Goal: Task Accomplishment & Management: Use online tool/utility

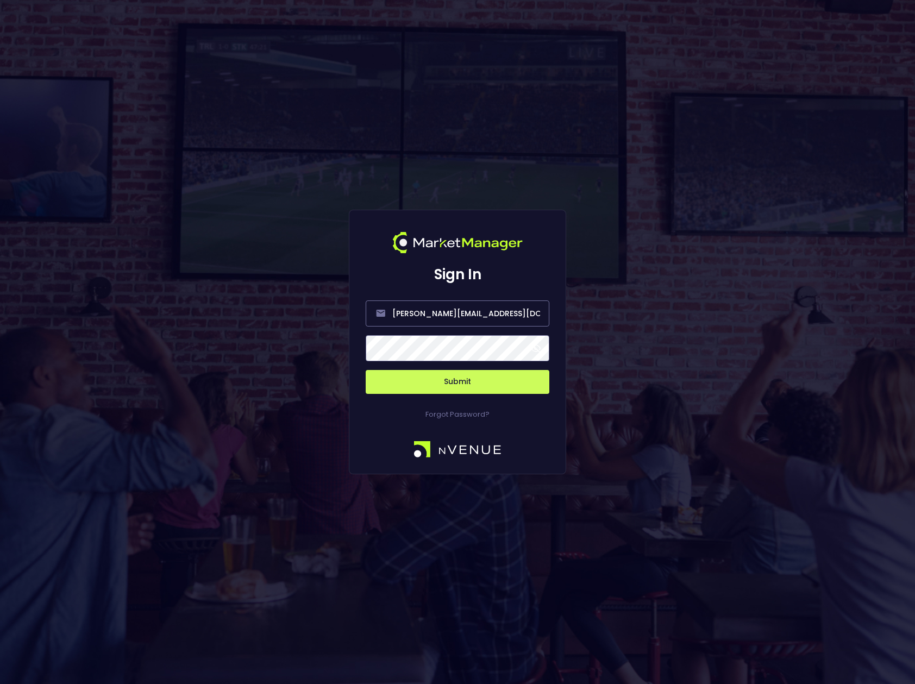
click at [533, 347] on span at bounding box center [536, 348] width 10 height 10
click at [467, 381] on button "Submit" at bounding box center [458, 382] width 184 height 24
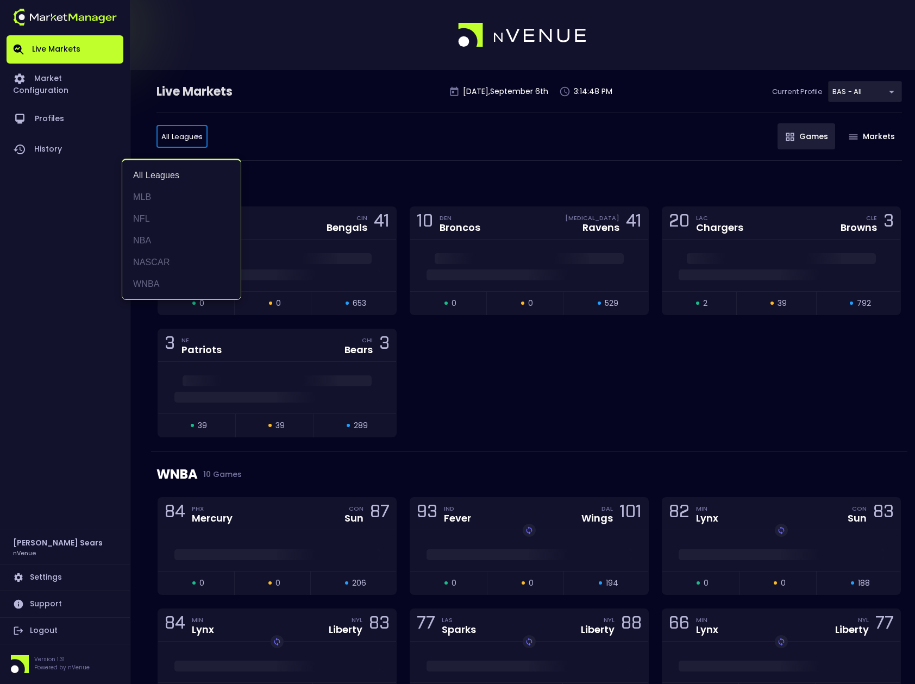
click at [146, 196] on li "MLB" at bounding box center [181, 197] width 118 height 22
type input "MLB"
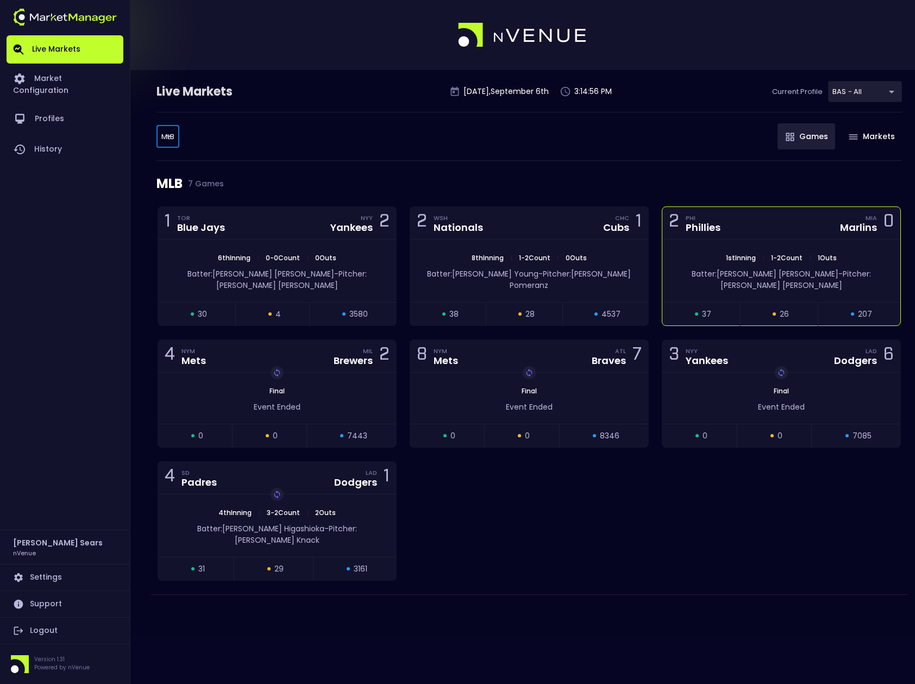
click at [736, 270] on span "Batter: J.T. Realmuto" at bounding box center [765, 273] width 147 height 11
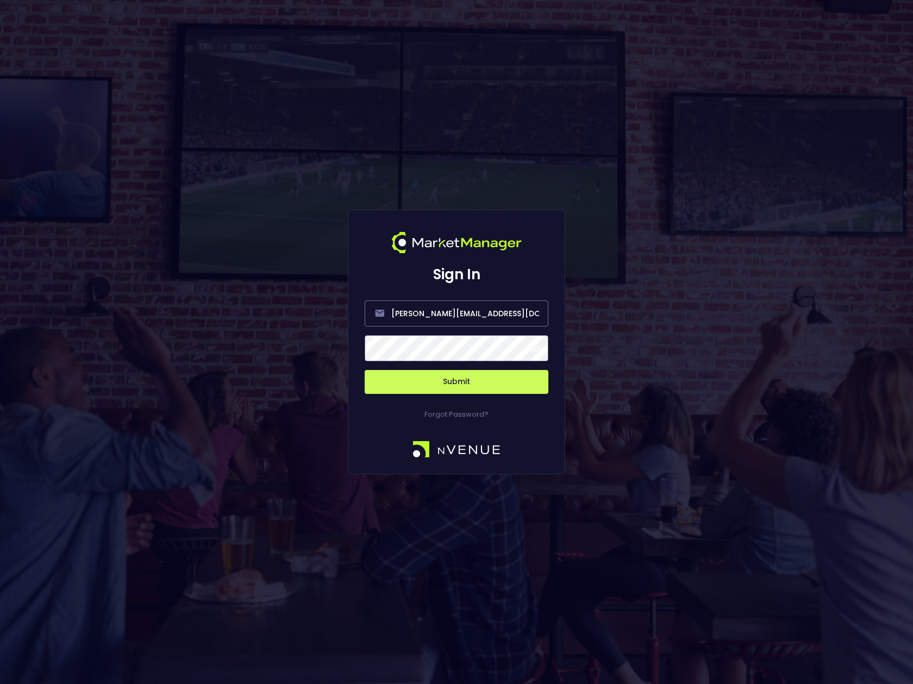
click at [537, 350] on span at bounding box center [535, 348] width 10 height 10
click at [479, 384] on button "Submit" at bounding box center [457, 382] width 184 height 24
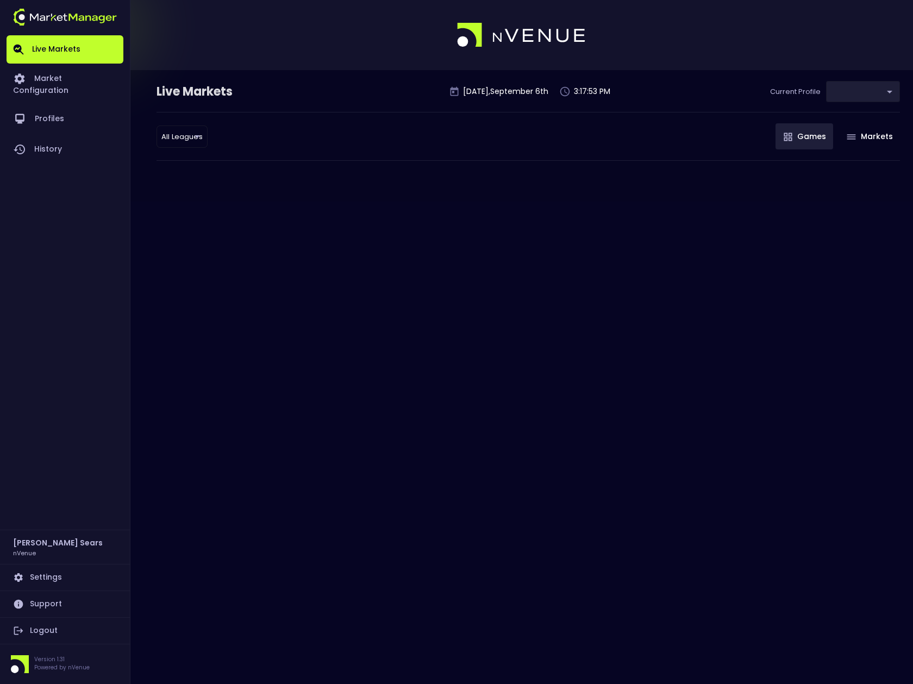
type input "0d810fa5-e353-4d9c-b11d-31f095cae871"
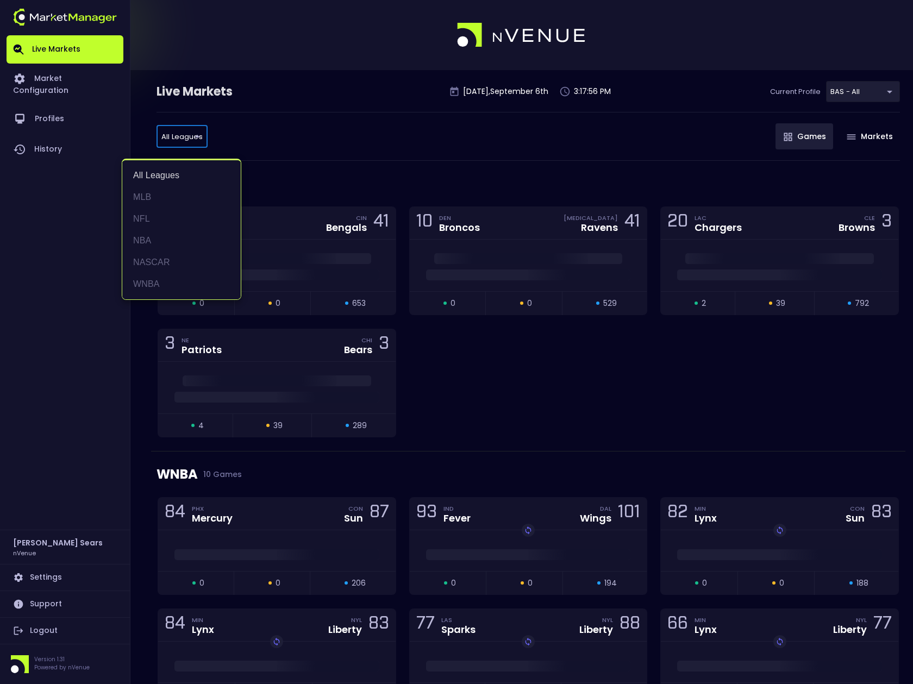
click at [153, 198] on li "MLB" at bounding box center [181, 197] width 118 height 22
type input "MLB"
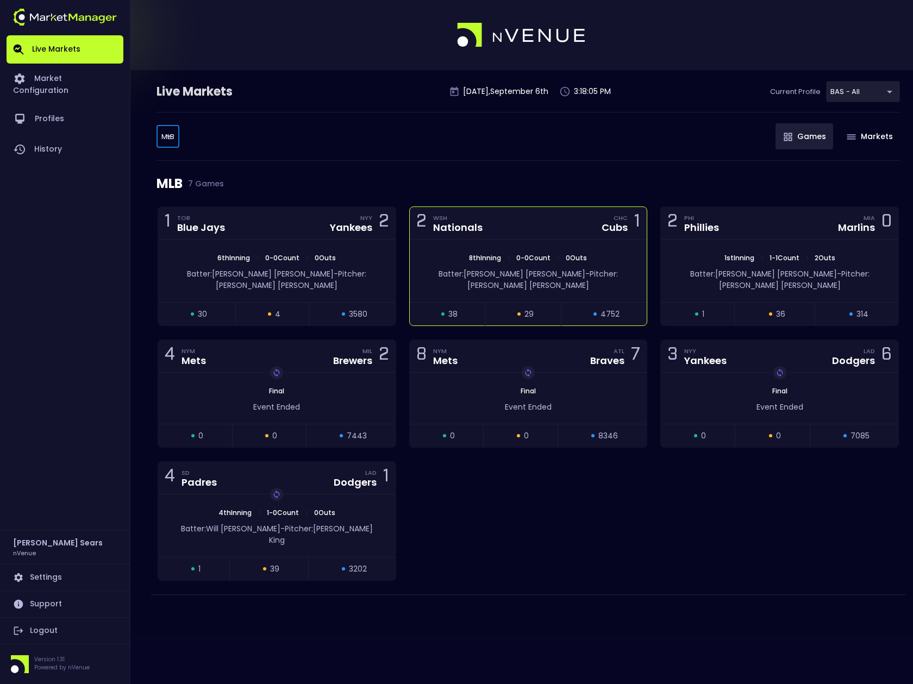
click at [547, 274] on span "Pitcher: [PERSON_NAME]" at bounding box center [542, 279] width 150 height 22
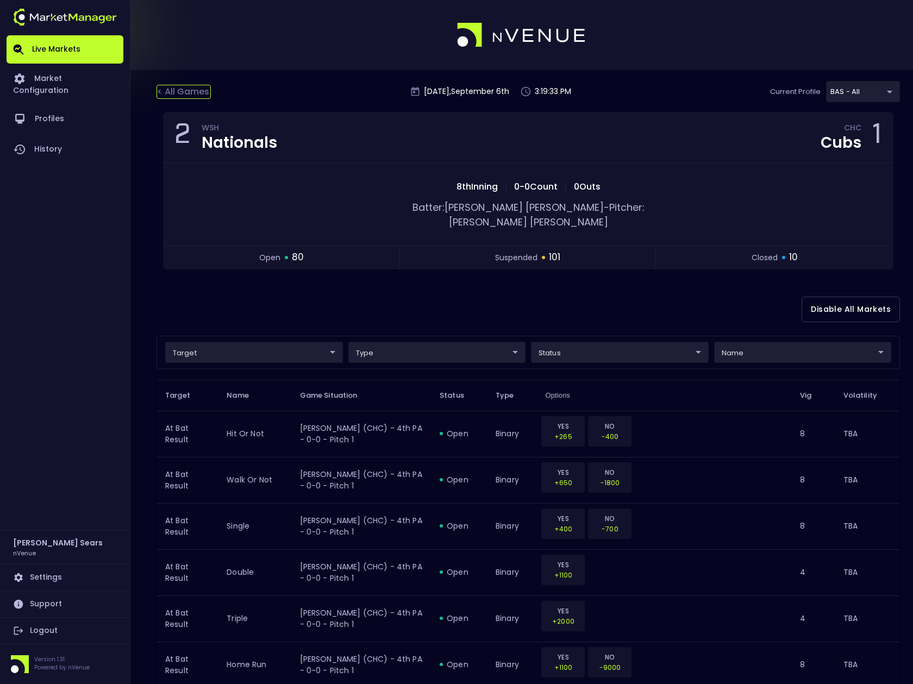
click at [193, 90] on div "< All Games" at bounding box center [183, 92] width 54 height 14
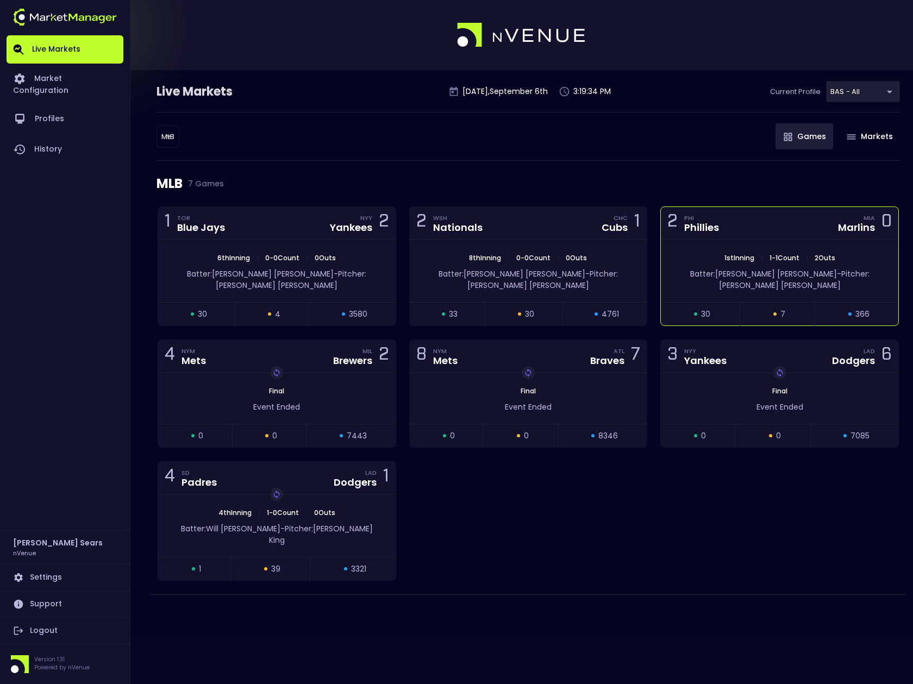
click at [754, 273] on span "Batter: [PERSON_NAME]" at bounding box center [763, 273] width 147 height 11
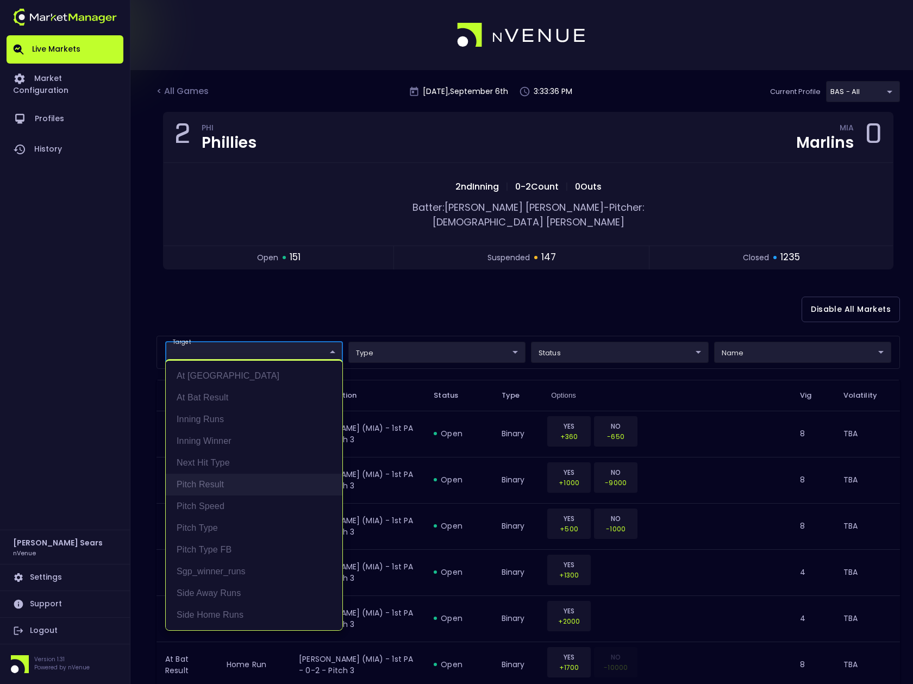
click at [212, 482] on li "Pitch Result" at bounding box center [254, 485] width 177 height 22
type input "Pitch Result"
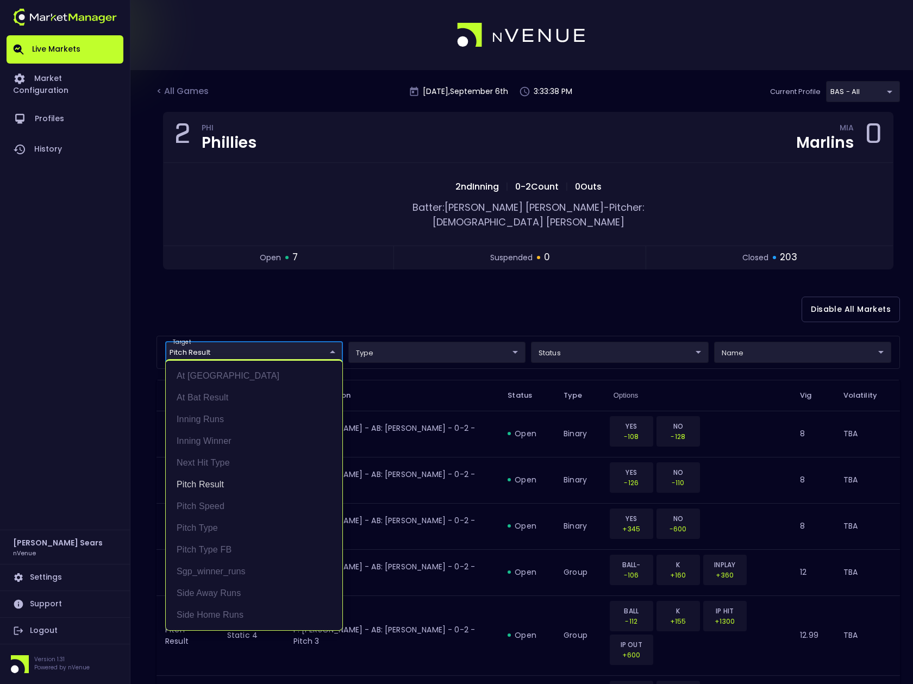
click at [741, 337] on div at bounding box center [456, 342] width 913 height 684
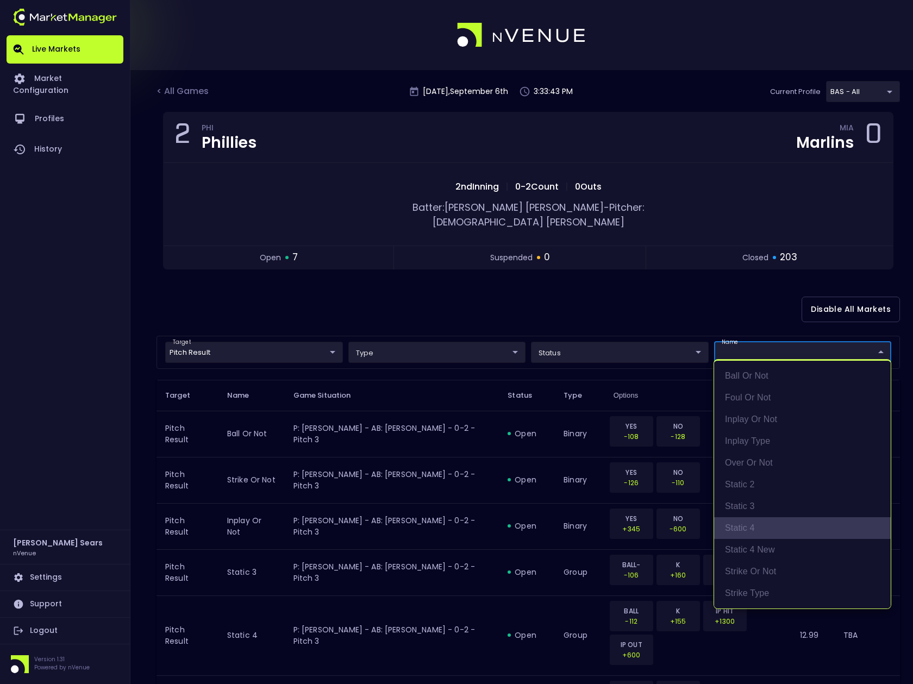
click at [737, 526] on li "static 4" at bounding box center [802, 528] width 177 height 22
type input "static 4"
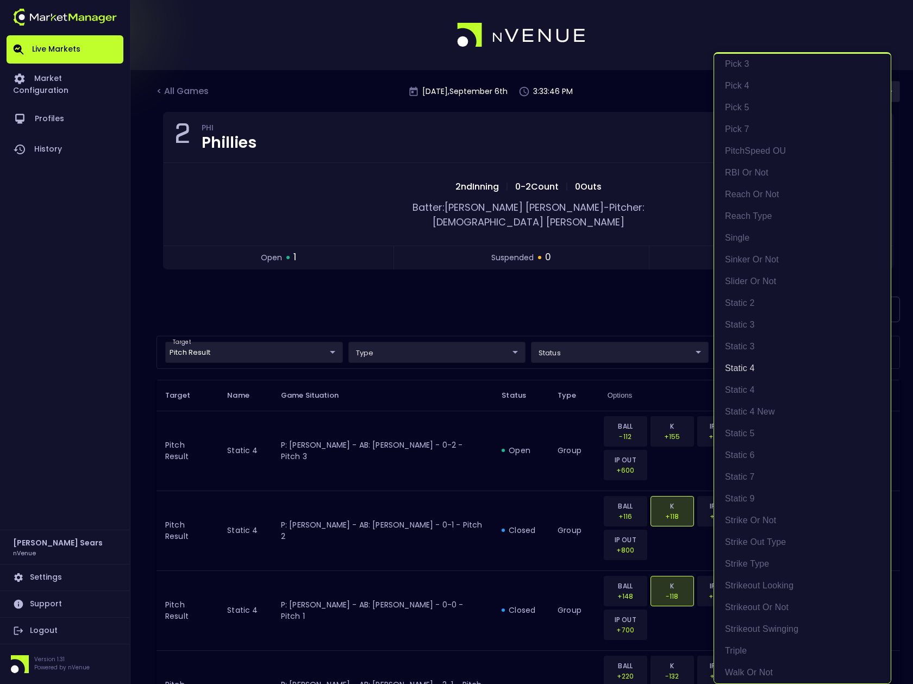
click at [658, 280] on div at bounding box center [456, 342] width 913 height 684
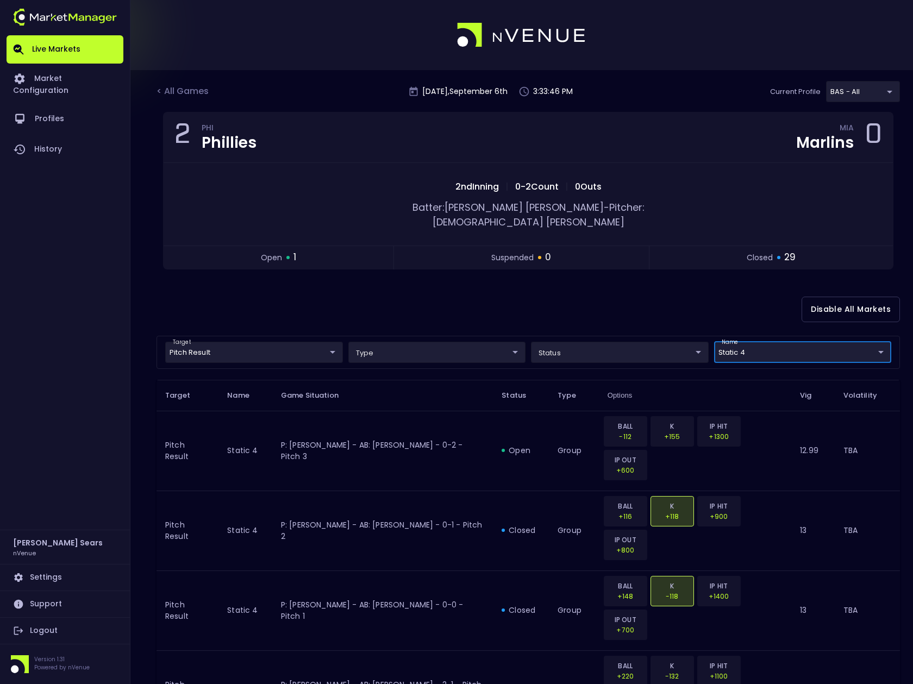
scroll to position [0, 0]
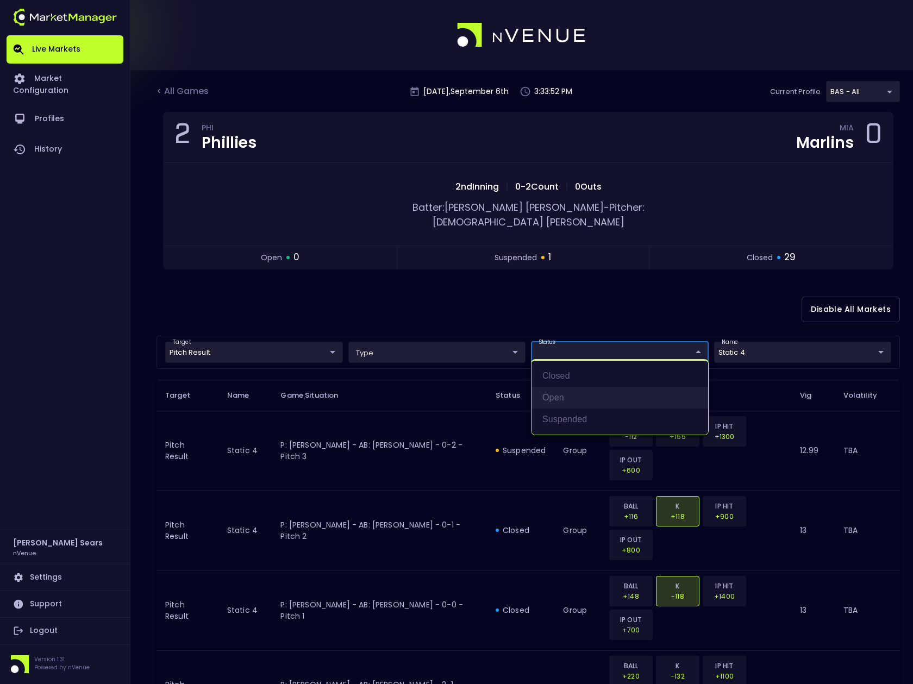
click at [579, 394] on li "open" at bounding box center [619, 398] width 177 height 22
type input "open"
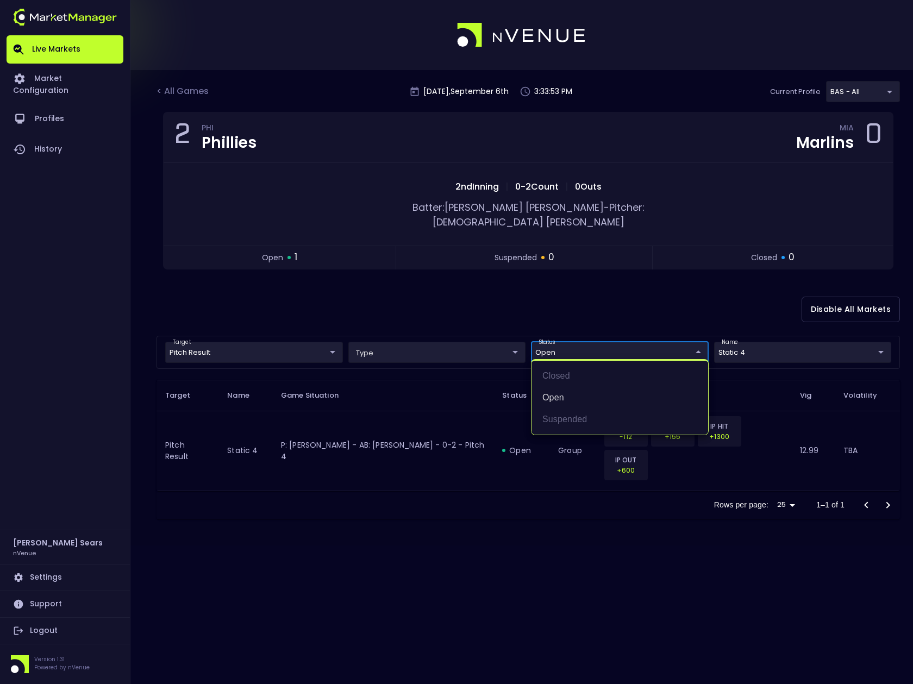
click at [553, 292] on div at bounding box center [456, 342] width 913 height 684
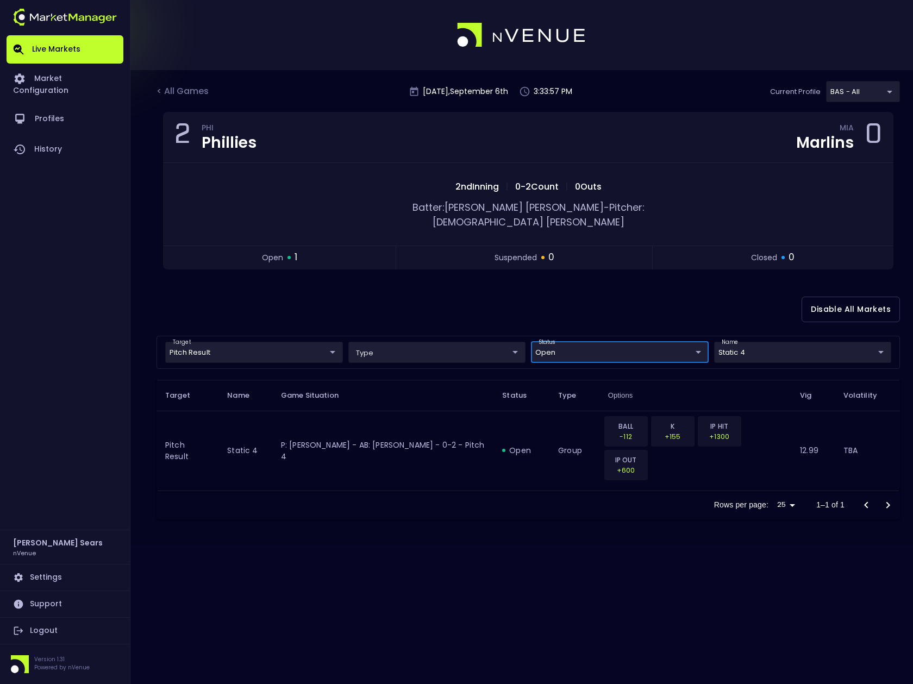
click at [788, 339] on body "Live Markets Market Configuration Profiles History [PERSON_NAME] nVenue Setting…" at bounding box center [456, 342] width 913 height 684
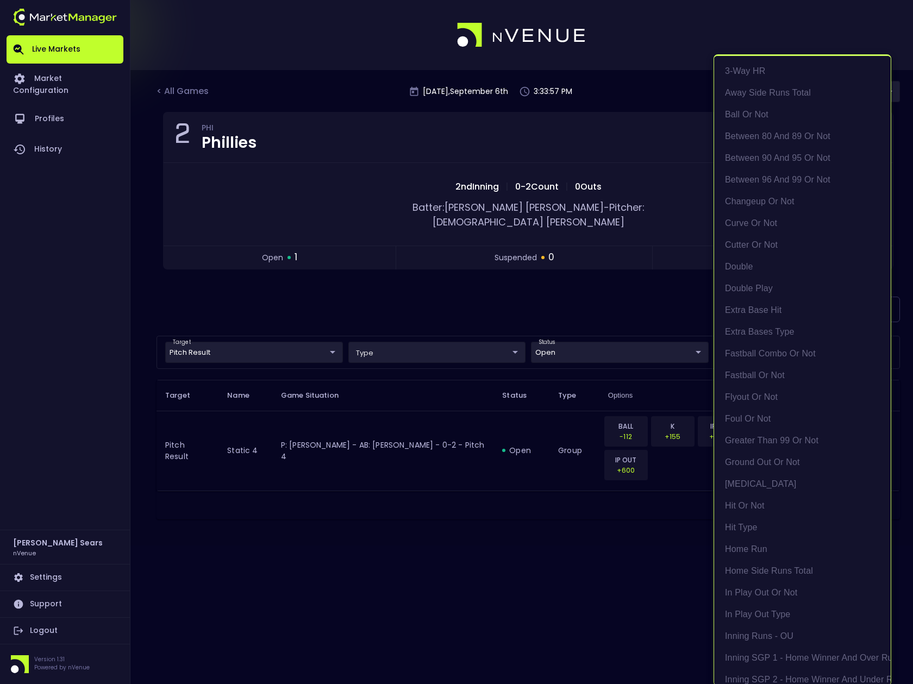
scroll to position [983, 0]
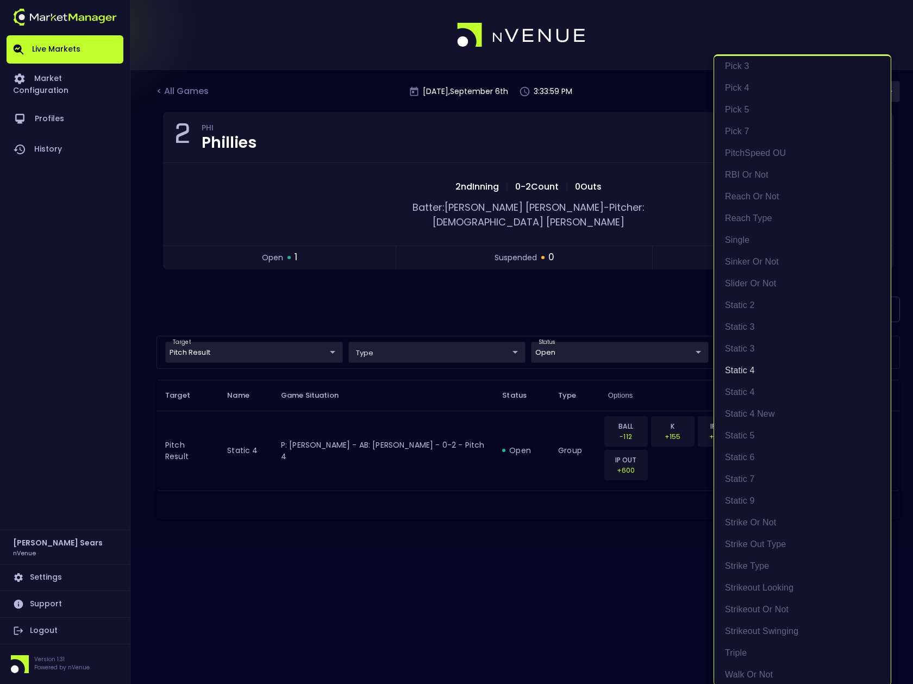
click at [638, 304] on div at bounding box center [456, 342] width 913 height 684
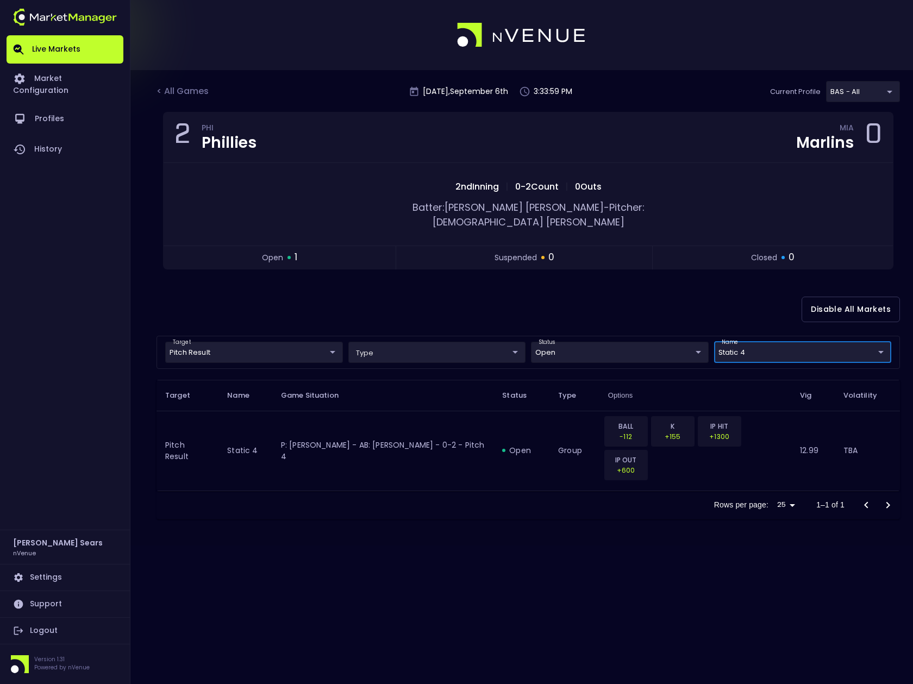
scroll to position [0, 0]
click at [54, 578] on link "Settings" at bounding box center [65, 577] width 117 height 26
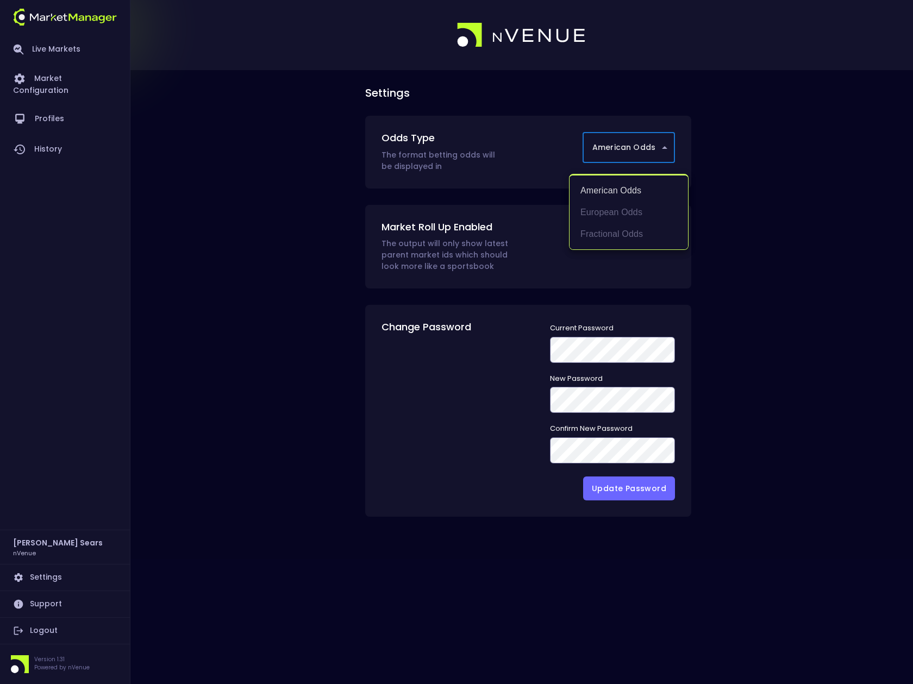
click at [622, 149] on body "Live Markets Market Configuration Profiles History [PERSON_NAME] nVenue Setting…" at bounding box center [456, 342] width 913 height 684
click at [621, 212] on li "European Odds" at bounding box center [628, 213] width 118 height 22
type input "European Odds"
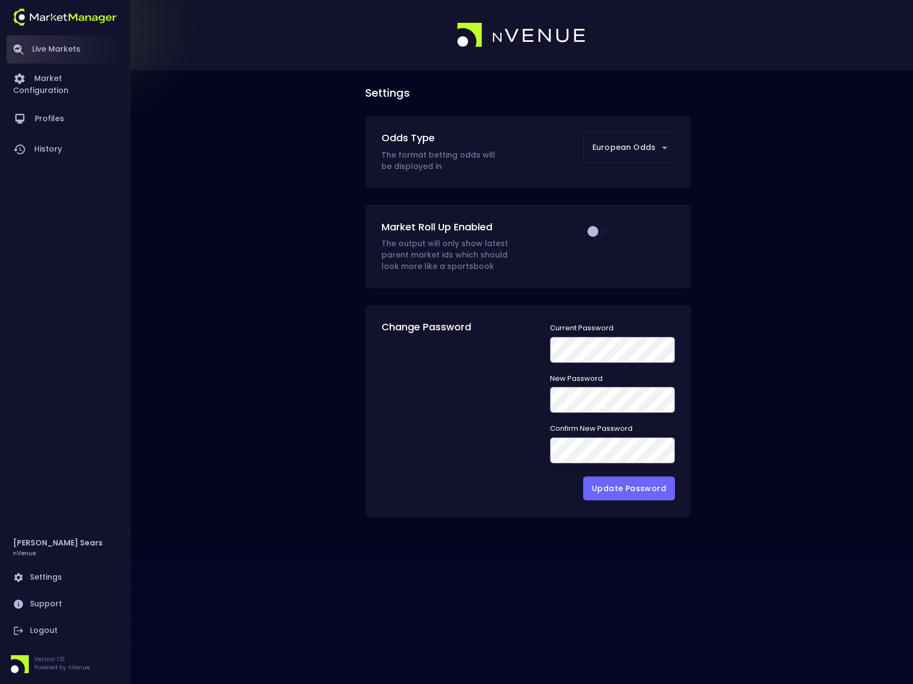
click at [61, 48] on link "Live Markets" at bounding box center [65, 49] width 117 height 28
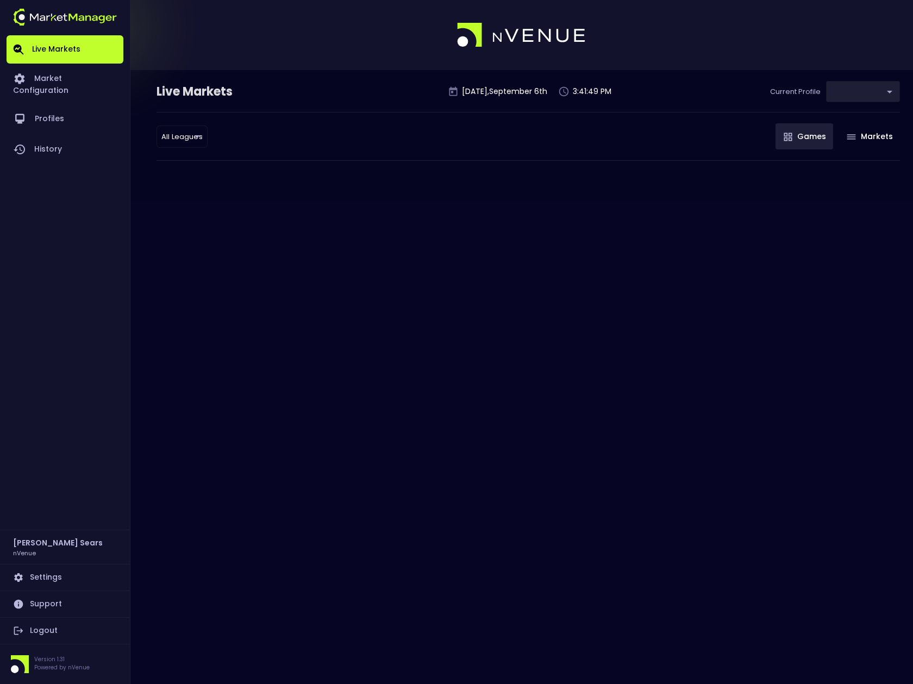
type input "0d810fa5-e353-4d9c-b11d-31f095cae871"
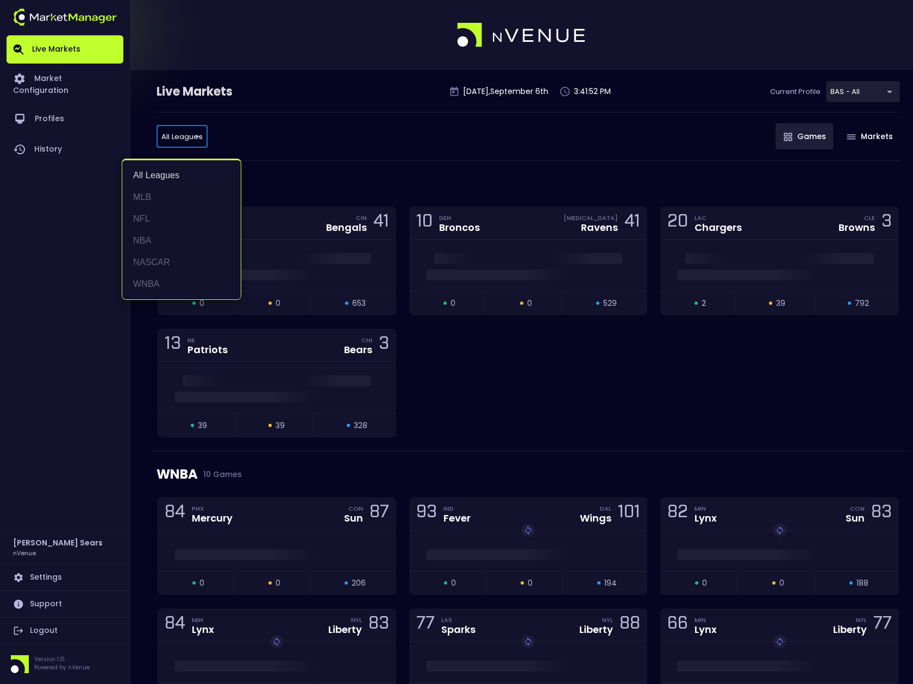
click at [153, 190] on li "MLB" at bounding box center [181, 197] width 118 height 22
type input "MLB"
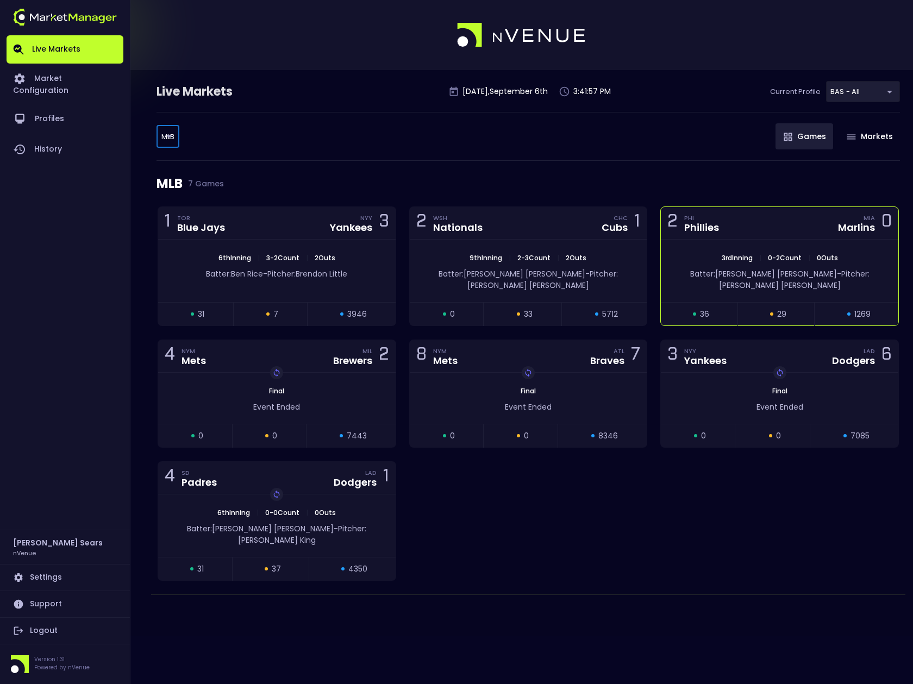
click at [681, 285] on div "3rd Inning | 0 - 2 Count | 0 Outs Batter: [PERSON_NAME]: [PERSON_NAME]" at bounding box center [779, 271] width 237 height 62
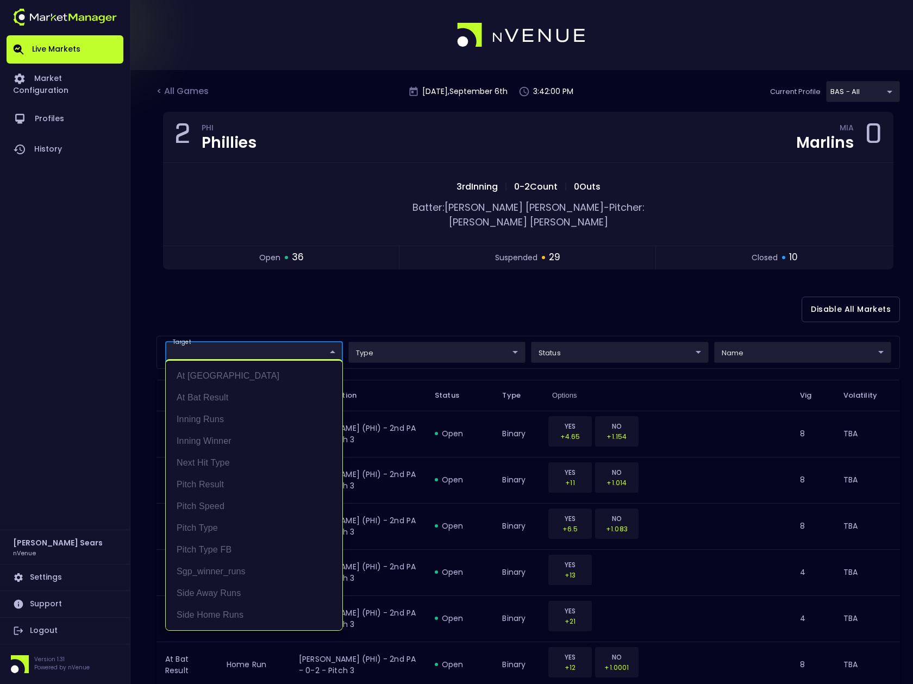
click at [223, 397] on li "At Bat Result" at bounding box center [254, 398] width 177 height 22
type input "At Bat Result"
click at [648, 344] on div at bounding box center [456, 342] width 913 height 684
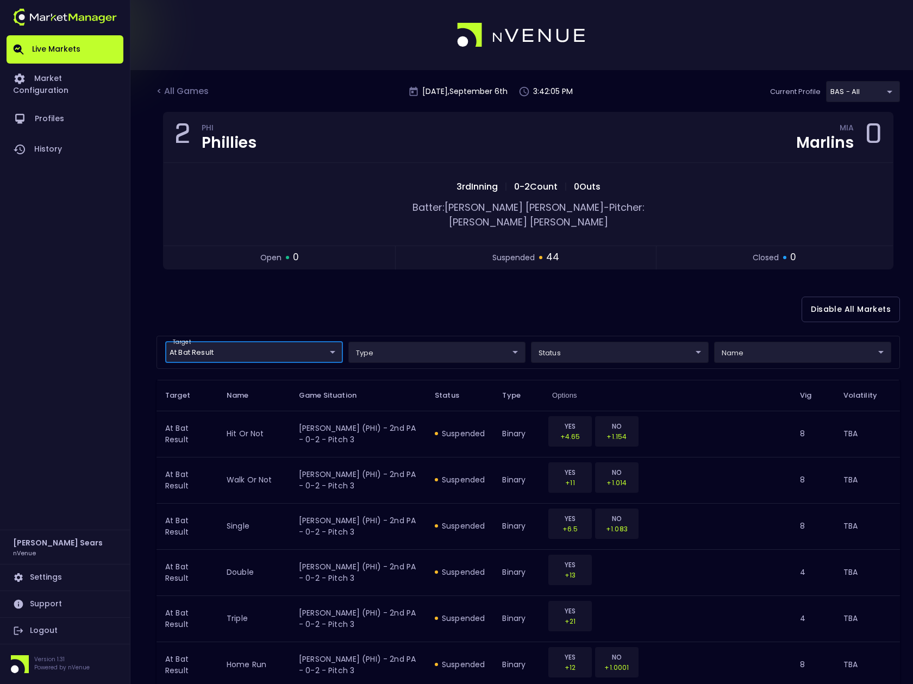
scroll to position [1, 0]
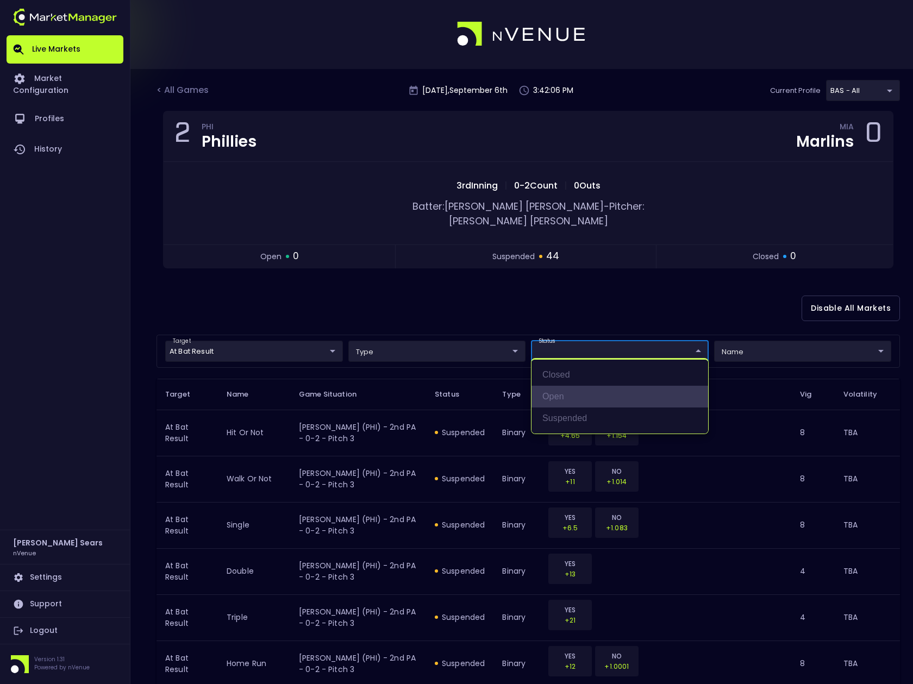
click at [572, 396] on li "open" at bounding box center [619, 397] width 177 height 22
type input "open"
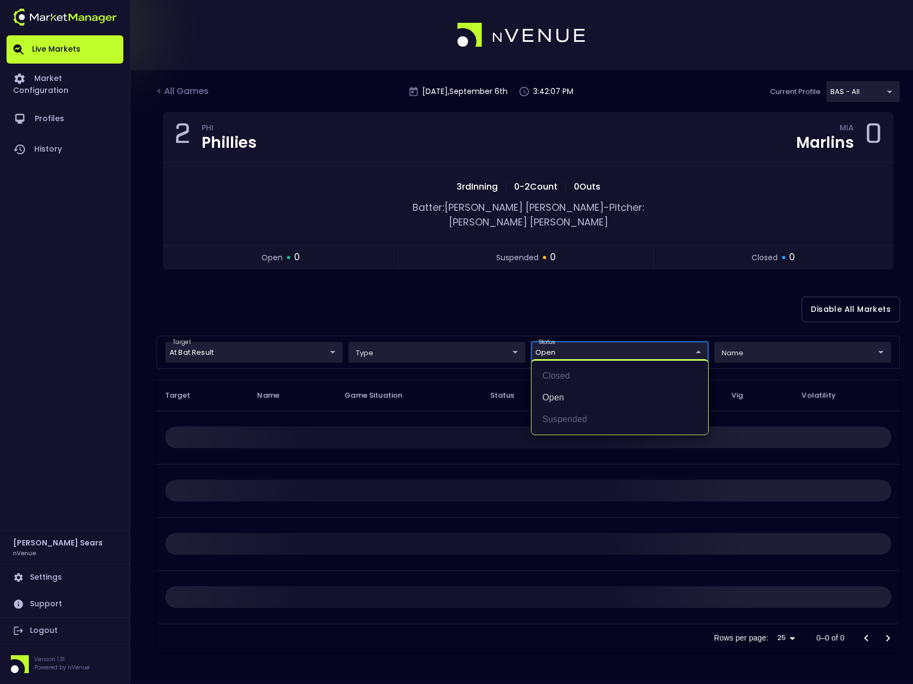
click at [482, 304] on div at bounding box center [456, 342] width 913 height 684
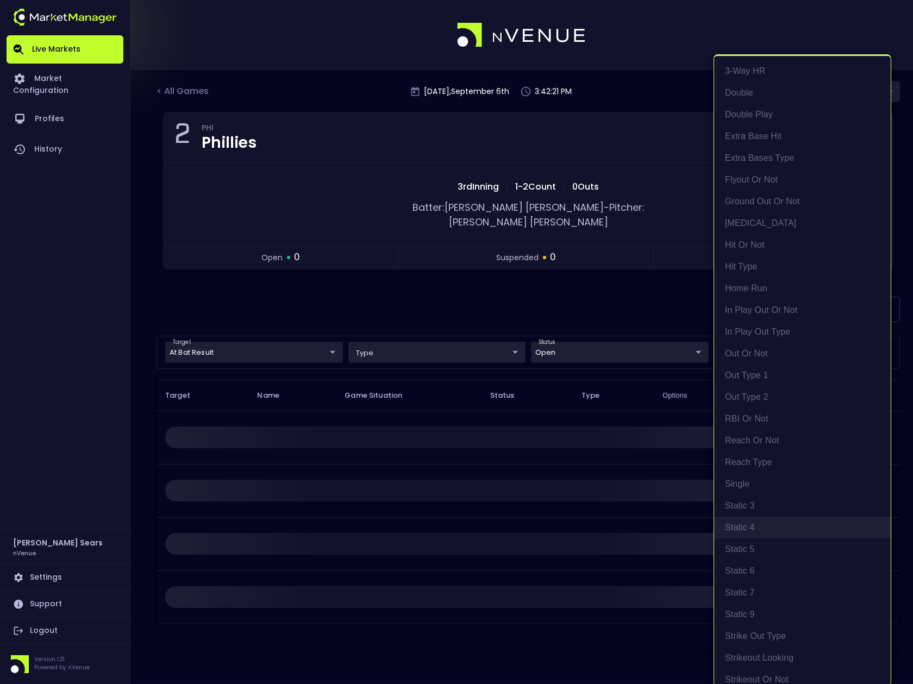
click at [757, 527] on li "Static 4" at bounding box center [802, 528] width 177 height 22
type input "Static 4"
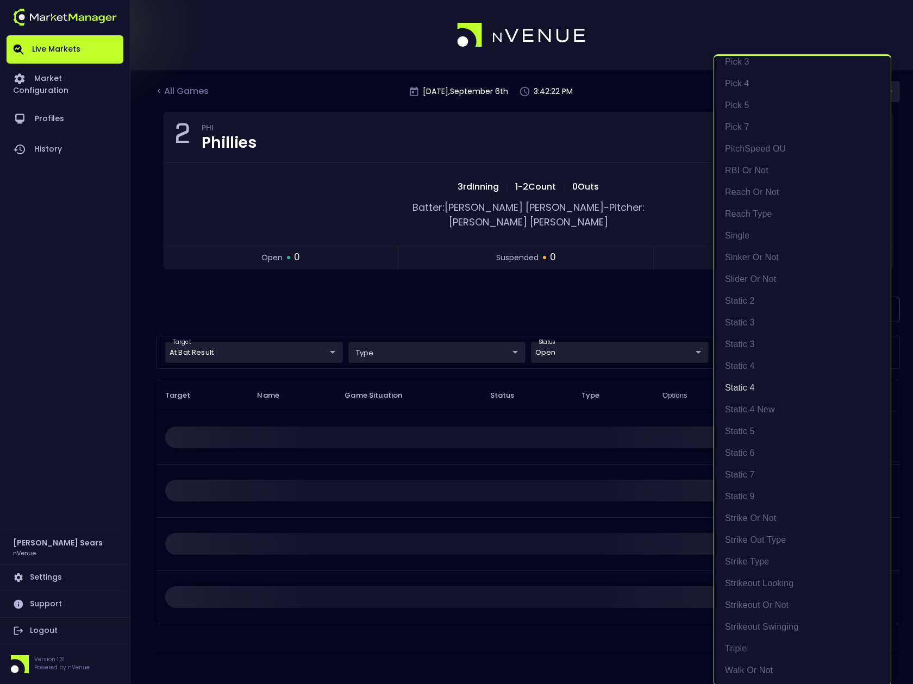
click at [630, 297] on div at bounding box center [456, 342] width 913 height 684
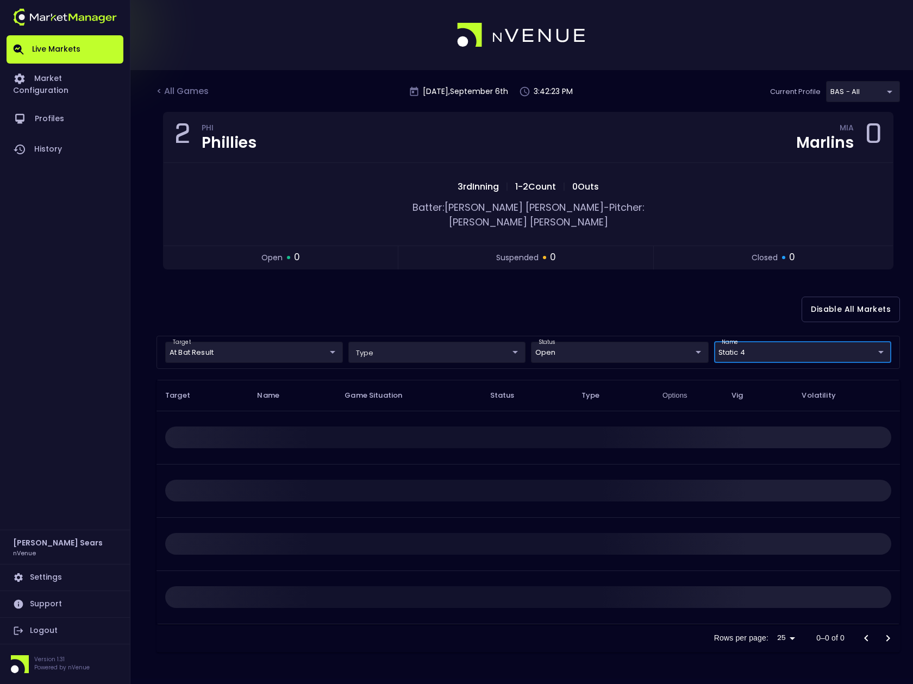
scroll to position [0, 0]
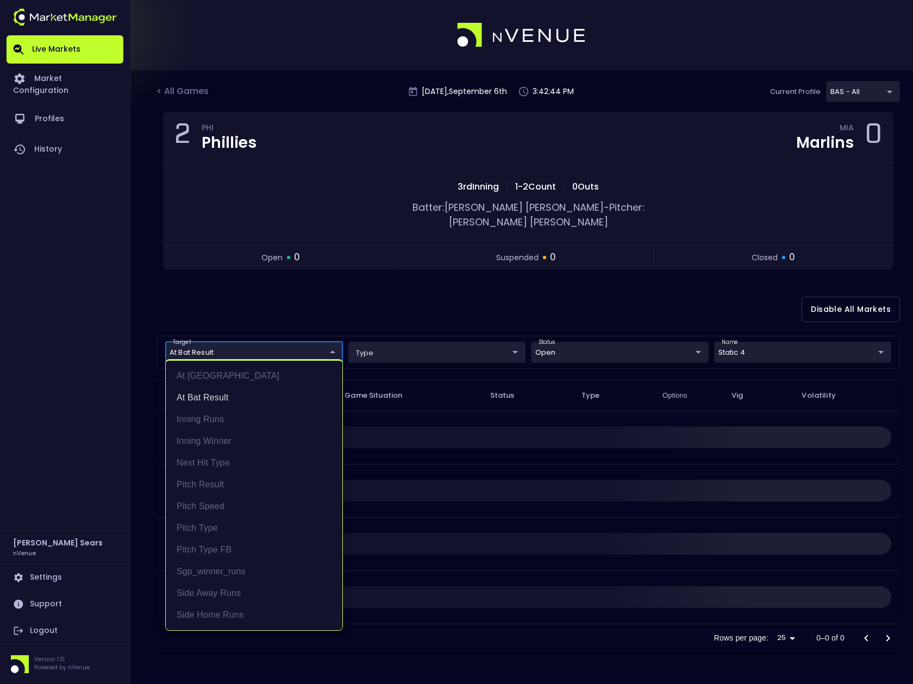
click at [300, 342] on body "Live Markets Market Configuration Profiles History [PERSON_NAME] nVenue Setting…" at bounding box center [456, 342] width 913 height 684
click at [210, 484] on li "Pitch Result" at bounding box center [254, 485] width 177 height 22
click at [226, 397] on li "At Bat Result" at bounding box center [254, 398] width 177 height 22
type input "Pitch Result"
click at [582, 333] on div at bounding box center [456, 342] width 913 height 684
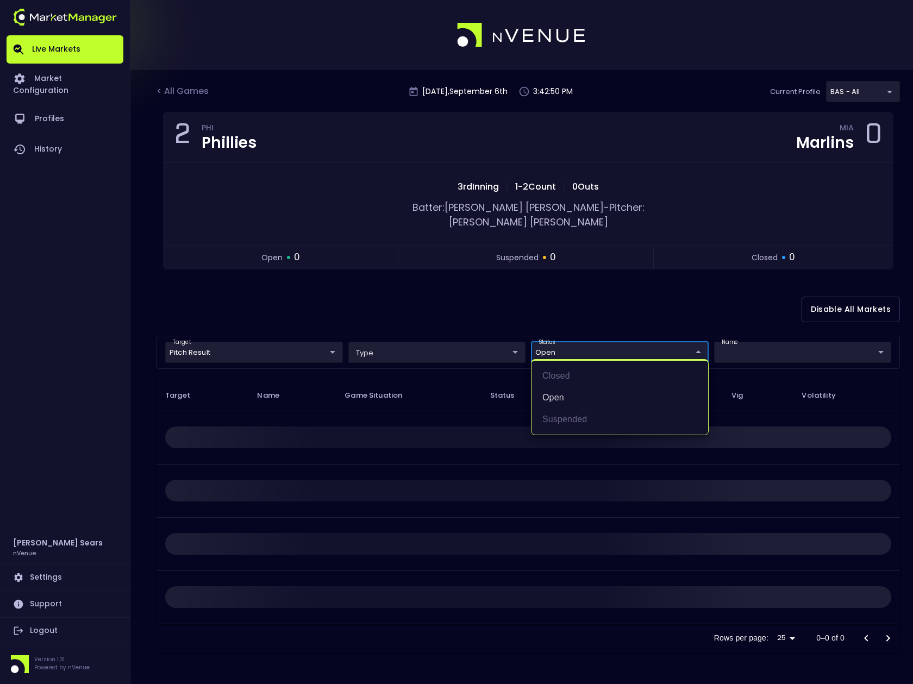
click at [586, 337] on body "Live Markets Market Configuration Profiles History [PERSON_NAME] nVenue Setting…" at bounding box center [456, 342] width 913 height 684
click at [524, 299] on div at bounding box center [456, 342] width 913 height 684
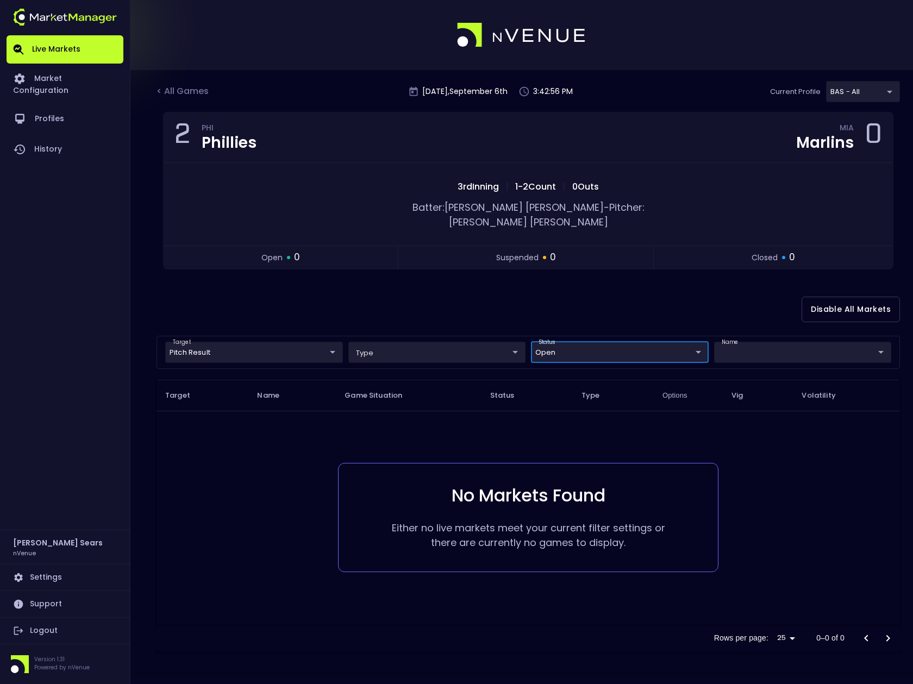
click at [772, 340] on body "Live Markets Market Configuration Profiles History [PERSON_NAME] nVenue Setting…" at bounding box center [456, 342] width 913 height 684
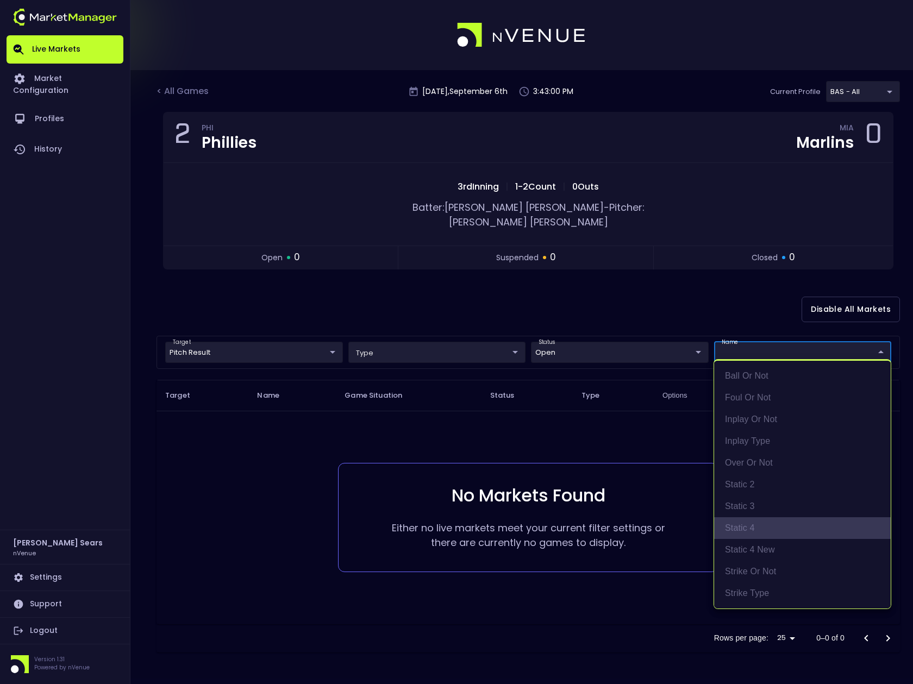
click at [745, 525] on li "static 4" at bounding box center [802, 528] width 177 height 22
type input "Static 4,static 4"
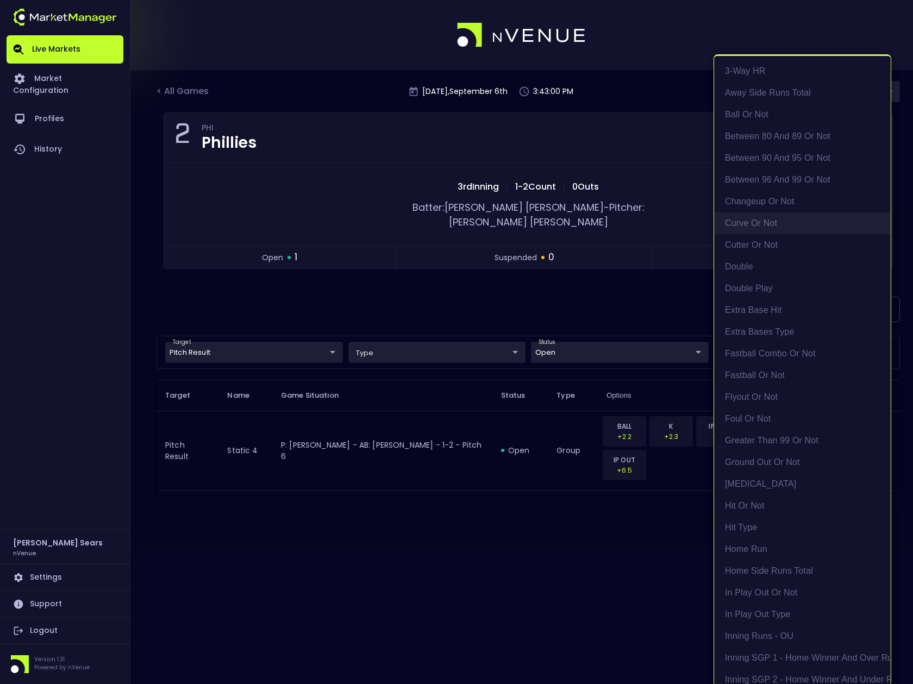
scroll to position [2, 0]
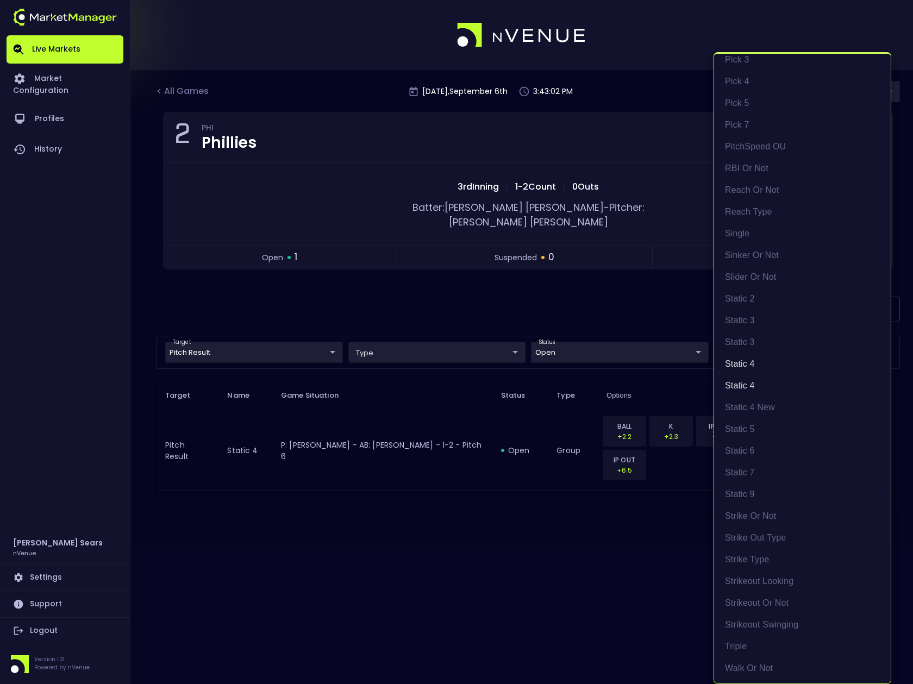
click at [518, 291] on div at bounding box center [456, 342] width 913 height 684
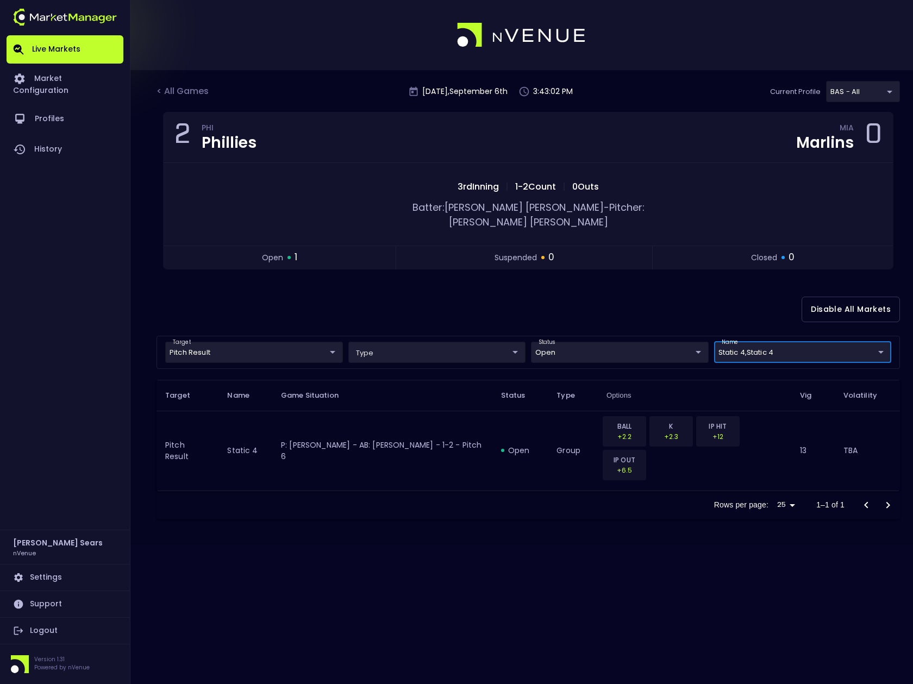
scroll to position [0, 0]
click at [190, 91] on div "< All Games" at bounding box center [183, 92] width 54 height 14
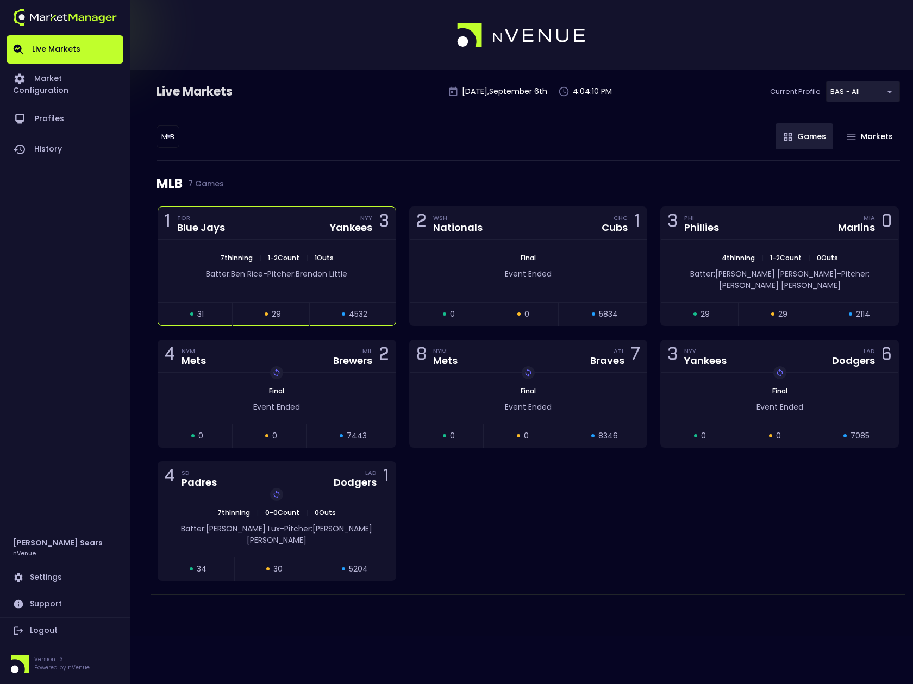
click at [209, 228] on div "Blue Jays" at bounding box center [201, 228] width 48 height 10
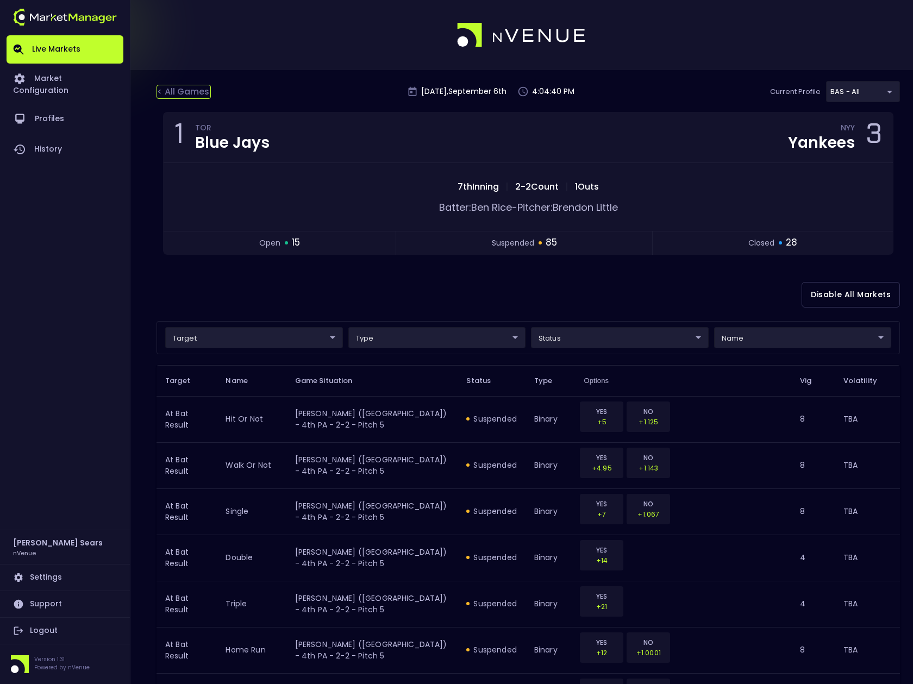
click at [187, 91] on div "< All Games" at bounding box center [183, 92] width 54 height 14
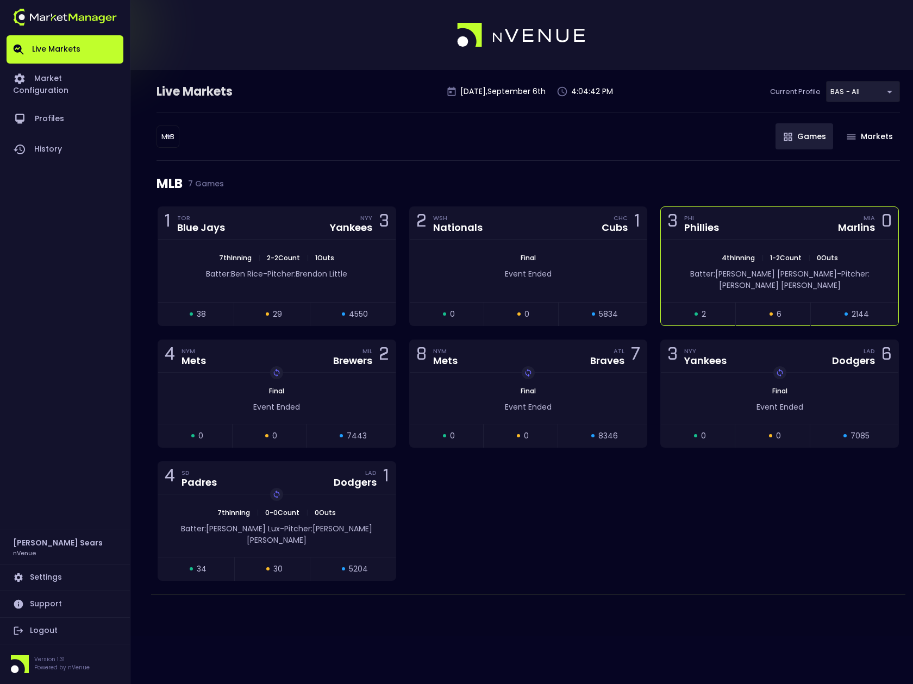
click at [807, 302] on div "open 2 suspended 6 closed 2144" at bounding box center [779, 313] width 237 height 23
